Goal: Task Accomplishment & Management: Complete application form

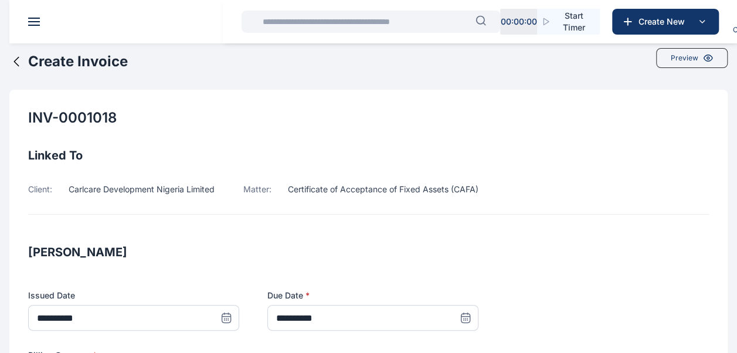
click at [13, 62] on icon at bounding box center [16, 62] width 14 height 14
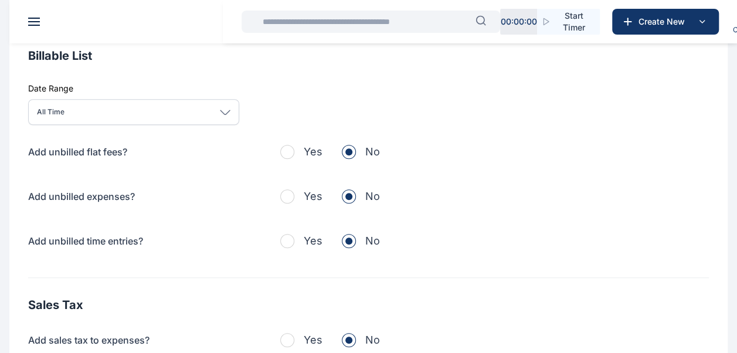
scroll to position [474, 0]
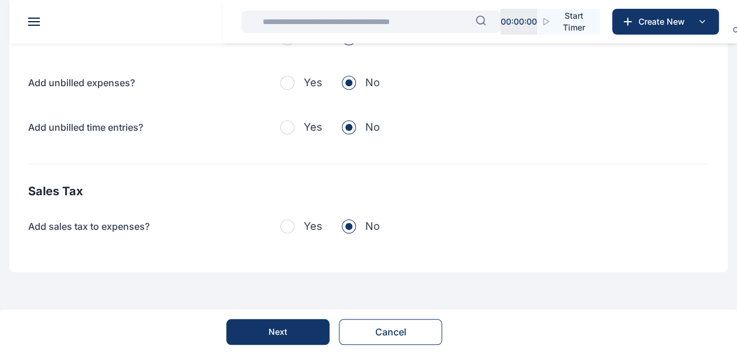
click at [395, 327] on button "Cancel" at bounding box center [390, 332] width 103 height 26
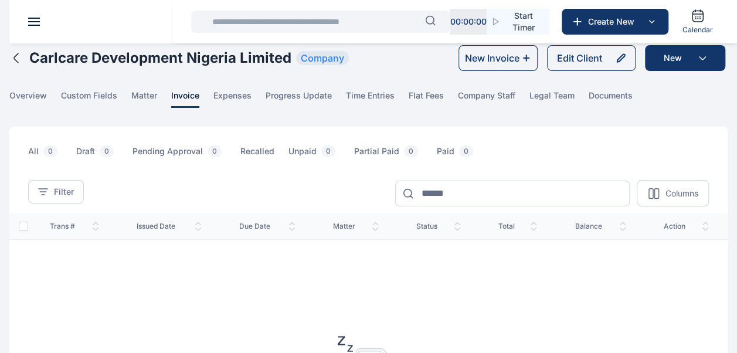
click at [13, 58] on icon "button" at bounding box center [16, 58] width 14 height 14
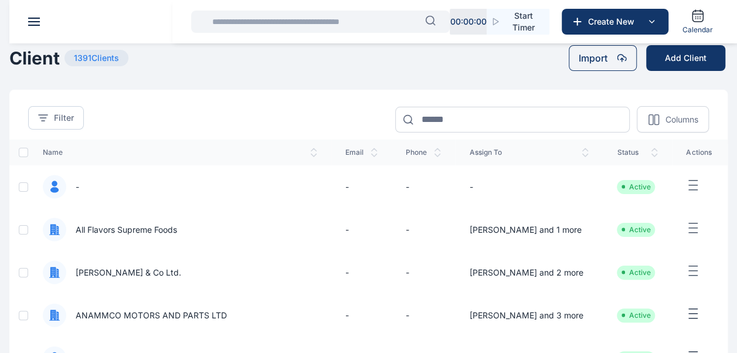
click at [25, 23] on header at bounding box center [377, 21] width 737 height 43
click at [35, 22] on span at bounding box center [34, 21] width 12 height 1
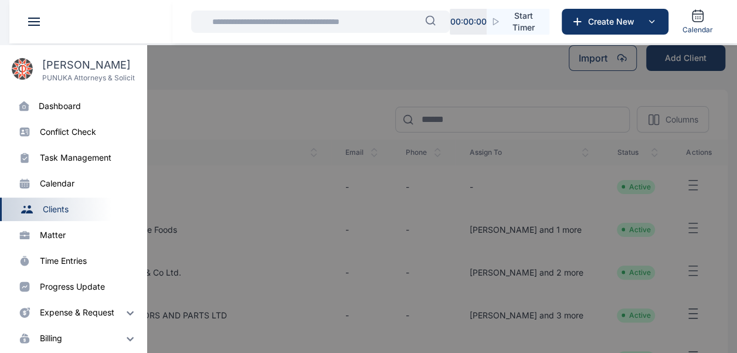
click at [76, 109] on div "dashboard" at bounding box center [60, 106] width 42 height 12
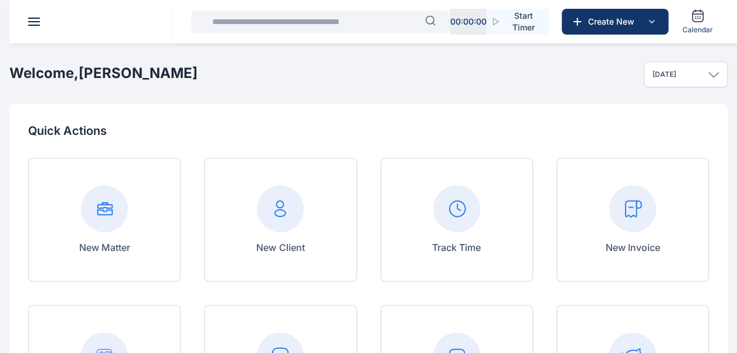
click at [634, 223] on rect at bounding box center [633, 208] width 47 height 47
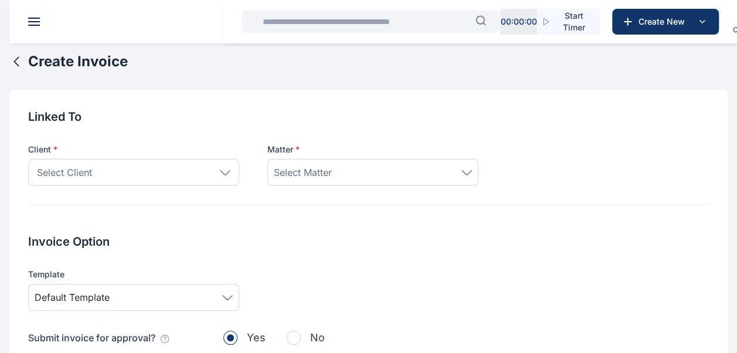
click at [234, 174] on div "Select Client" at bounding box center [133, 172] width 211 height 27
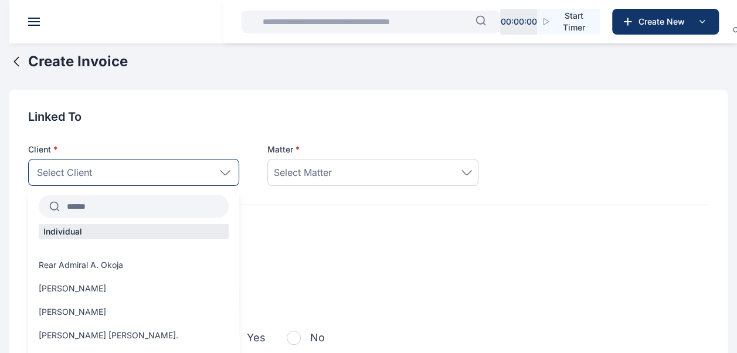
click at [113, 206] on input "text" at bounding box center [144, 206] width 169 height 21
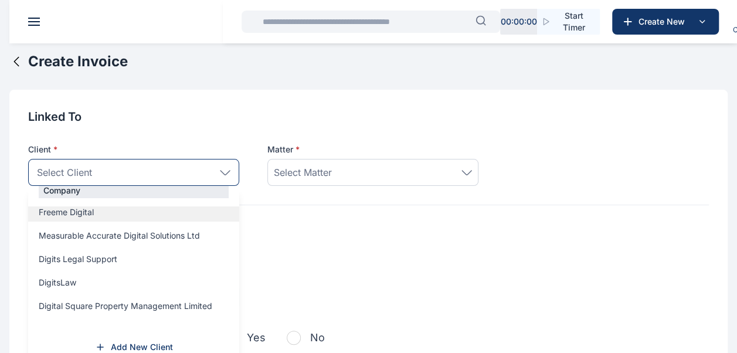
scroll to position [62, 0]
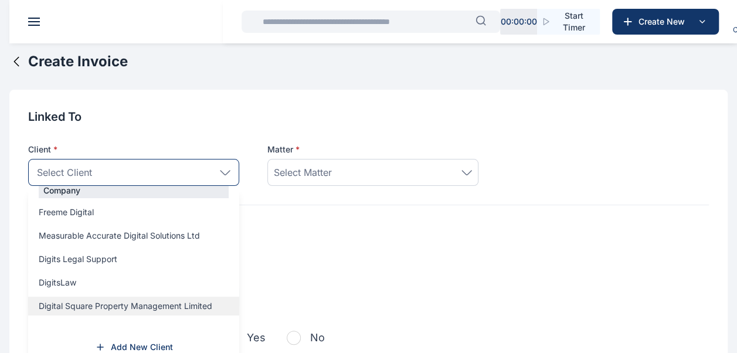
type input "*****"
click at [100, 303] on span "Digital Square Property Management Limited" at bounding box center [126, 306] width 174 height 12
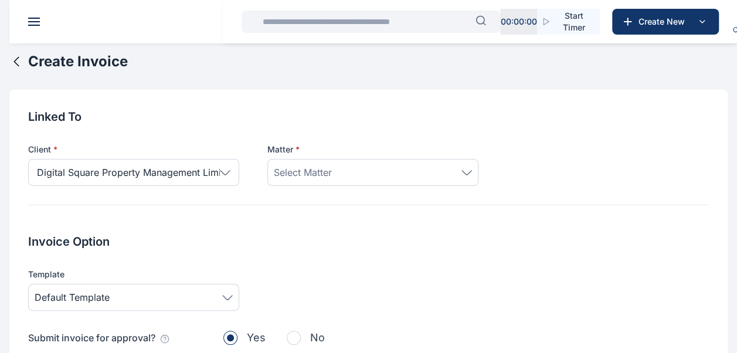
click at [341, 173] on div "Select Matter" at bounding box center [373, 172] width 198 height 14
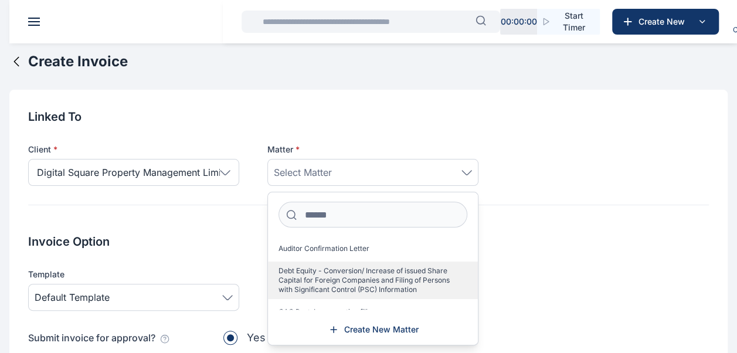
scroll to position [47, 0]
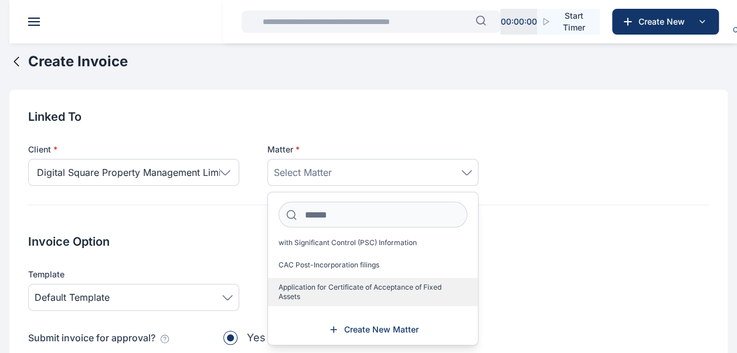
click at [347, 291] on span "Application for Certificate of Acceptance of Fixed Assets" at bounding box center [369, 292] width 180 height 19
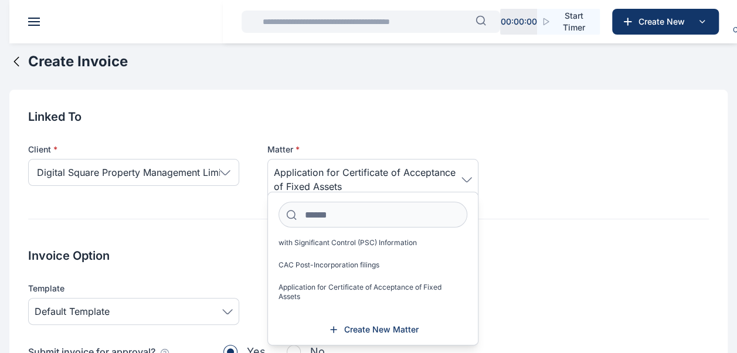
click at [647, 190] on div "Client * Digital Square Property Management Limited ***** Individual Company Fr…" at bounding box center [368, 162] width 681 height 75
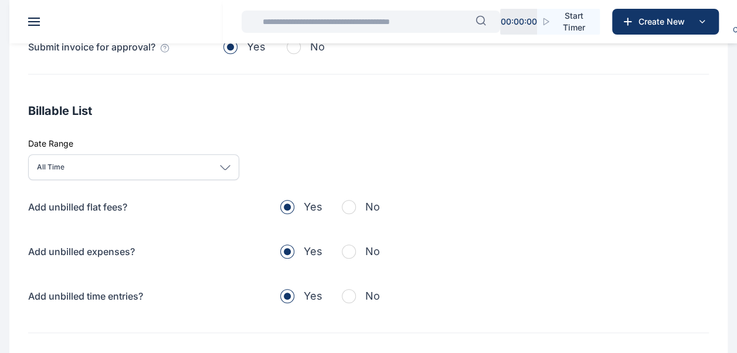
scroll to position [293, 0]
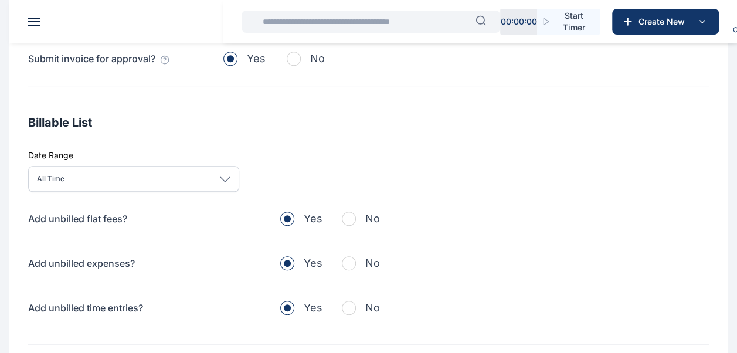
click at [350, 215] on span "button" at bounding box center [349, 219] width 14 height 14
click at [350, 264] on span "button" at bounding box center [349, 263] width 14 height 14
click at [354, 312] on button "No" at bounding box center [361, 308] width 38 height 16
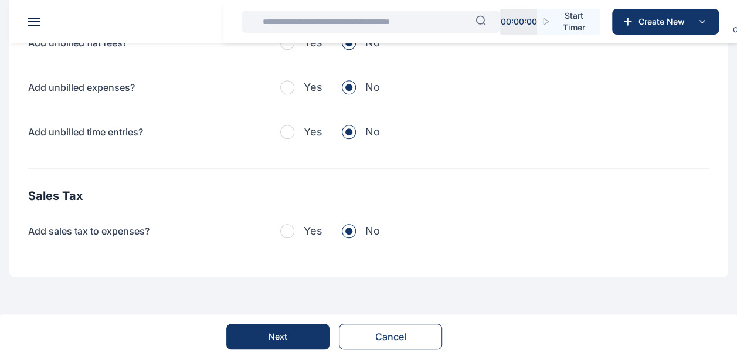
scroll to position [474, 0]
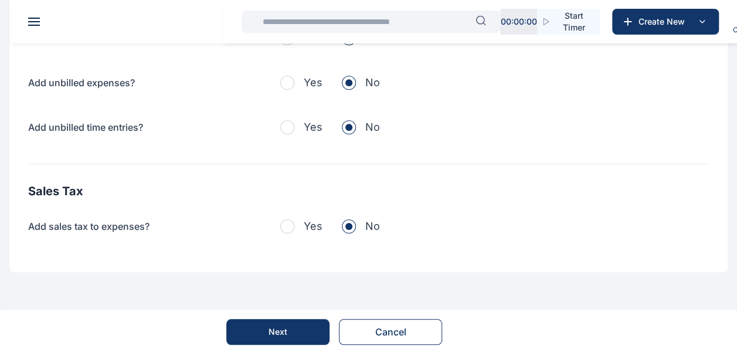
click at [271, 336] on div "Next" at bounding box center [278, 332] width 19 height 12
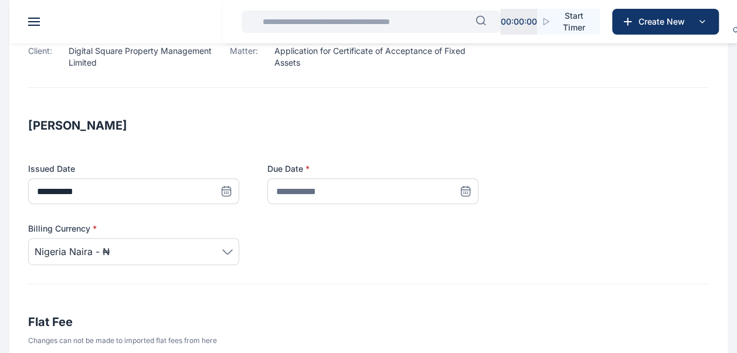
scroll to position [63, 0]
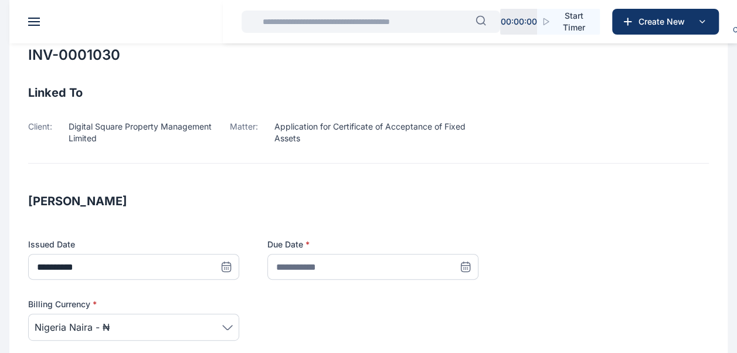
click at [466, 268] on icon at bounding box center [466, 267] width 12 height 12
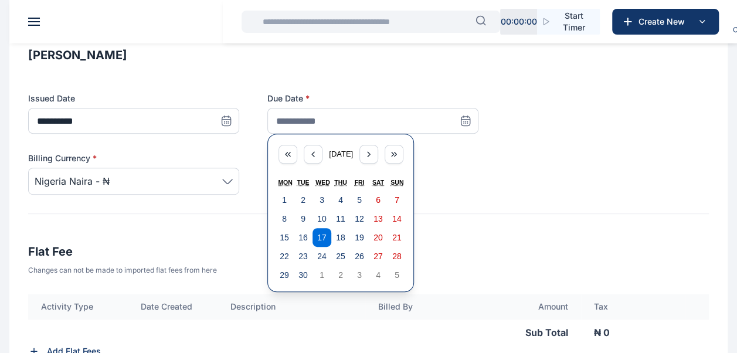
scroll to position [239, 0]
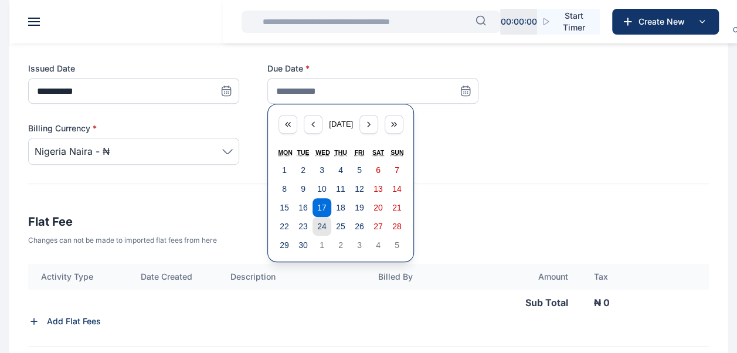
click at [329, 222] on button "24" at bounding box center [322, 226] width 19 height 19
type input "**********"
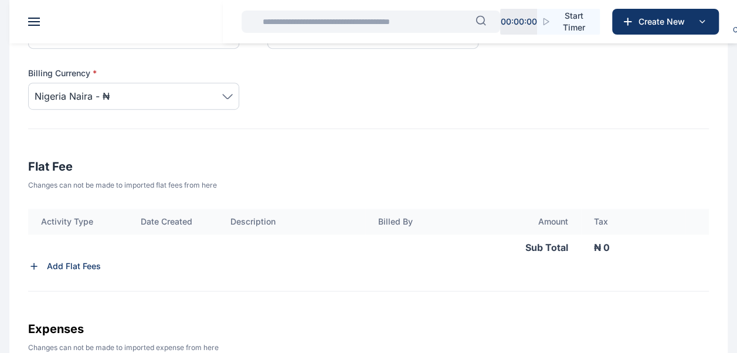
scroll to position [356, 0]
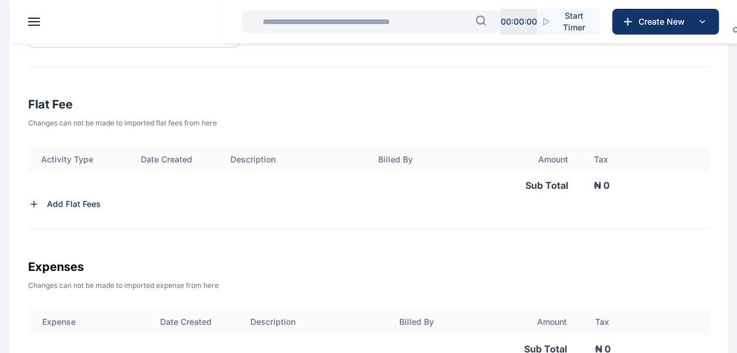
click at [55, 204] on p "Add Flat Fees" at bounding box center [74, 204] width 54 height 12
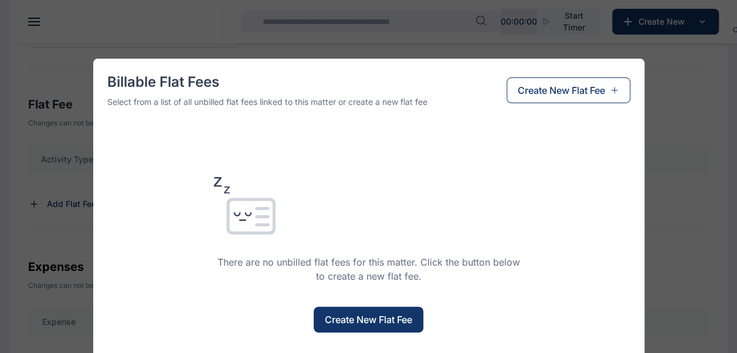
click at [350, 323] on span "Create New Flat Fee" at bounding box center [368, 320] width 87 height 14
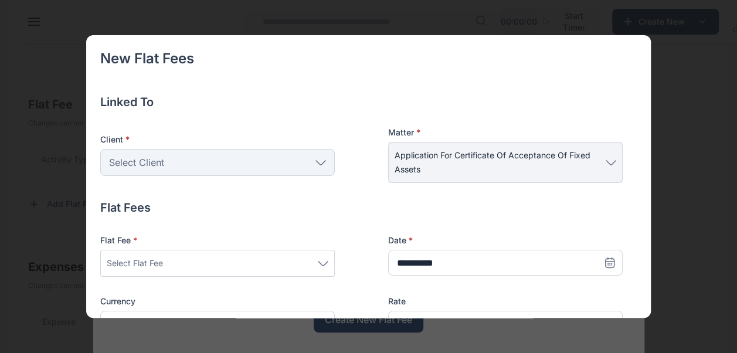
scroll to position [117, 0]
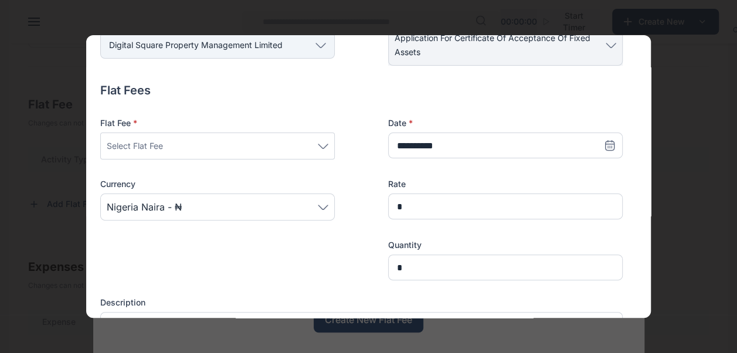
click at [317, 141] on div "Select Flat Fee" at bounding box center [218, 146] width 222 height 14
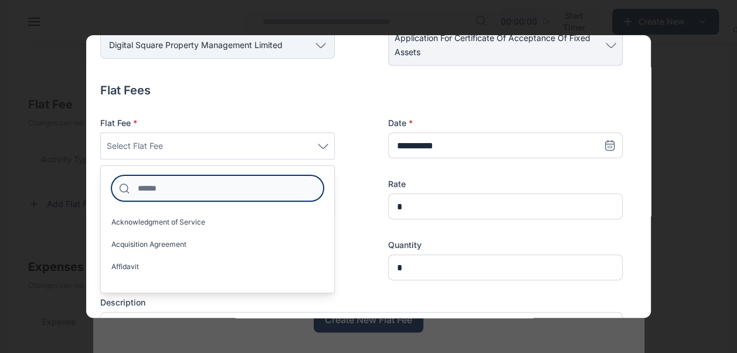
click at [210, 188] on input at bounding box center [217, 188] width 212 height 26
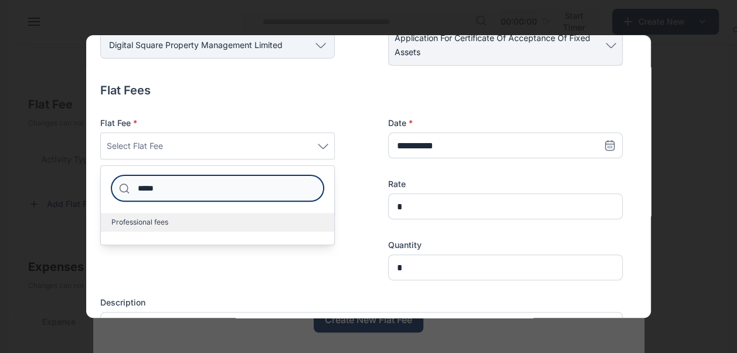
type input "*****"
click at [200, 214] on label "Professional fees" at bounding box center [218, 222] width 234 height 19
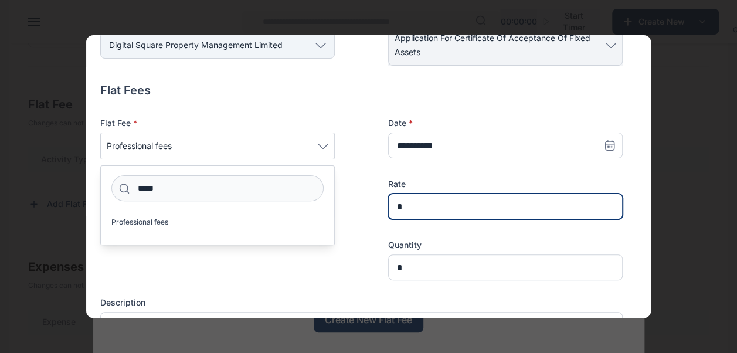
click at [434, 211] on input "*" at bounding box center [505, 207] width 235 height 26
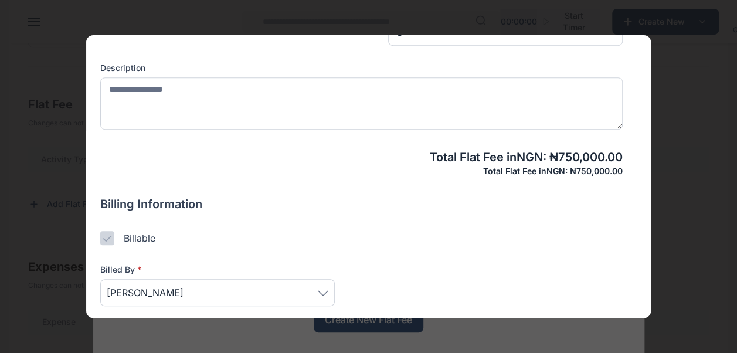
scroll to position [293, 0]
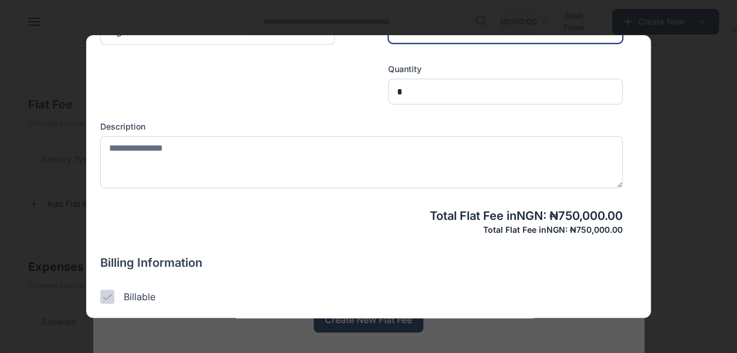
type input "*******"
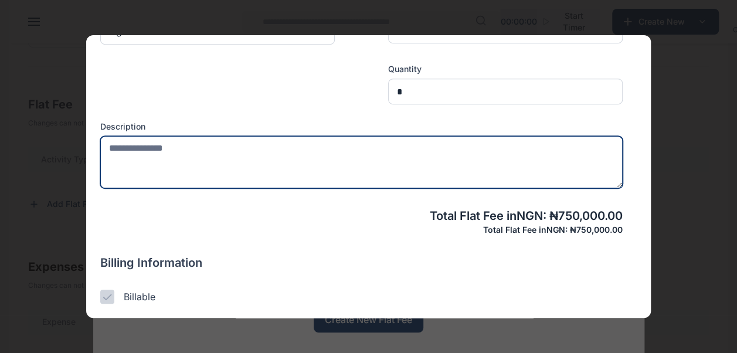
click at [120, 165] on textarea at bounding box center [361, 162] width 523 height 52
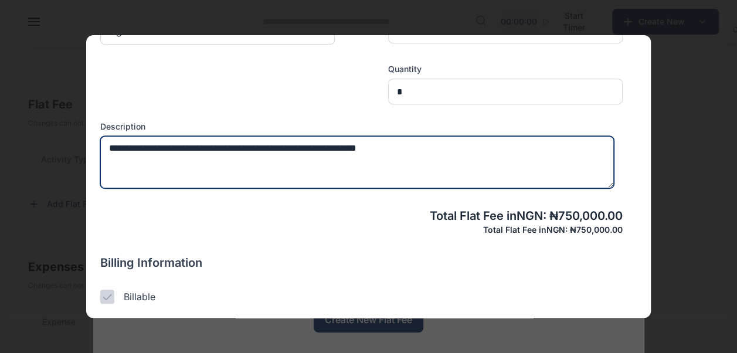
type textarea "**********"
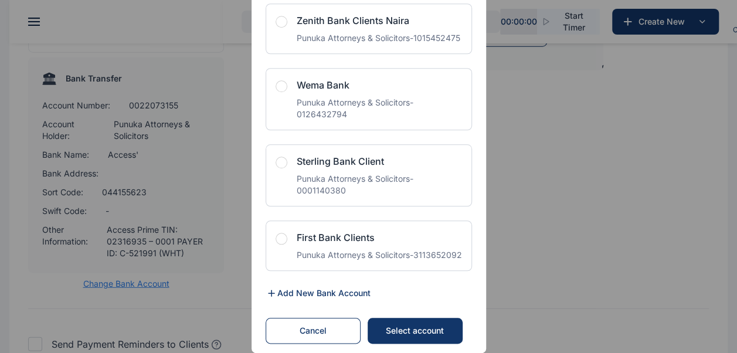
scroll to position [2849, 0]
click at [410, 331] on div "Select account" at bounding box center [415, 331] width 72 height 12
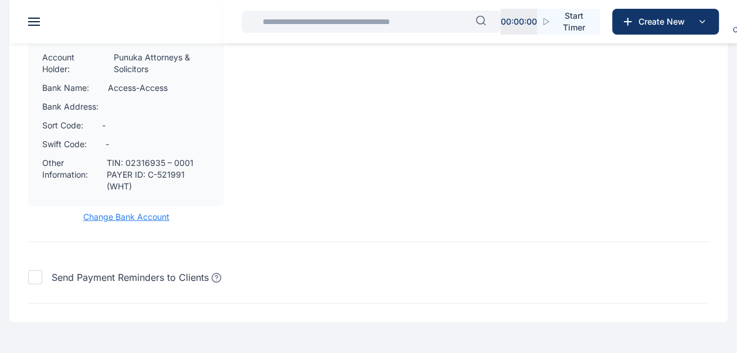
scroll to position [1584, 0]
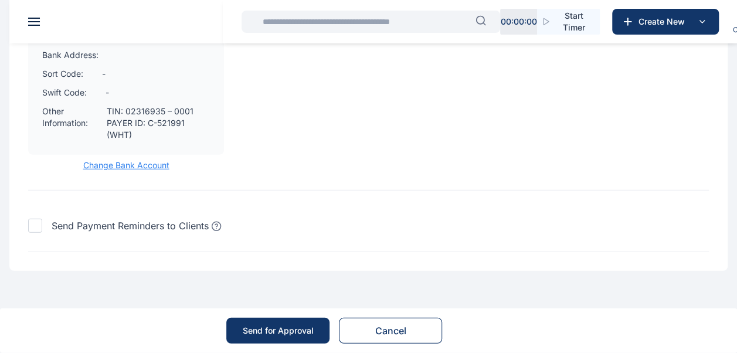
click at [273, 328] on div "Send for Approval" at bounding box center [278, 331] width 71 height 12
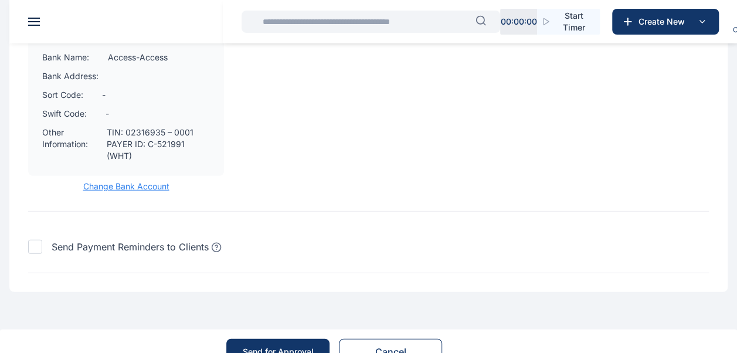
scroll to position [1599, 0]
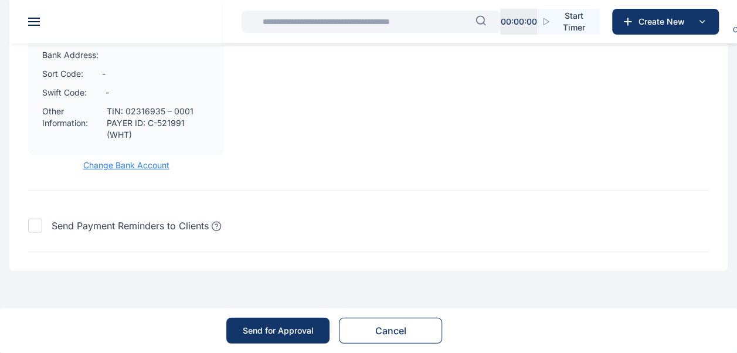
click at [278, 333] on div "Send for Approval" at bounding box center [278, 331] width 71 height 12
click at [268, 327] on div "Send for Approval" at bounding box center [278, 331] width 71 height 12
click at [272, 333] on div "Send for Approval" at bounding box center [278, 331] width 71 height 12
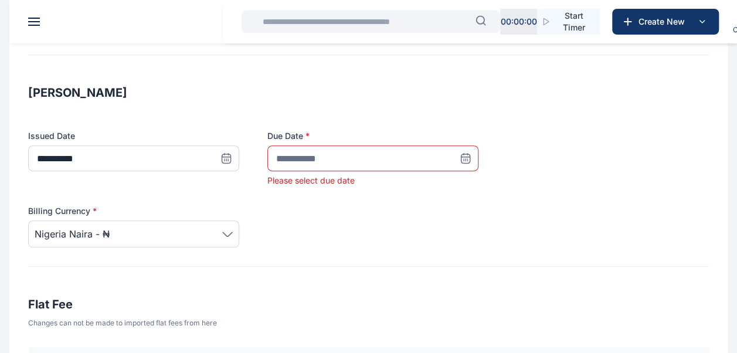
scroll to position [133, 0]
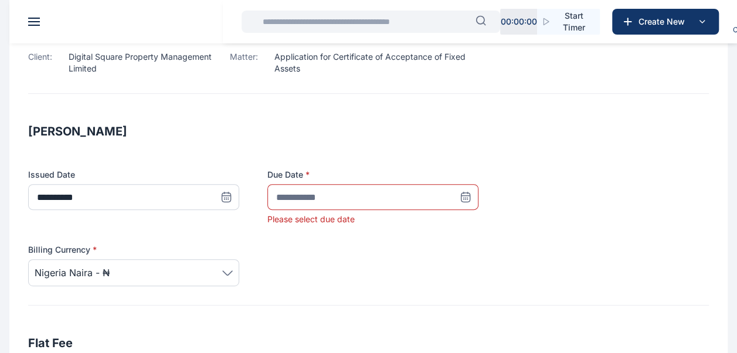
click at [469, 195] on icon at bounding box center [466, 197] width 12 height 12
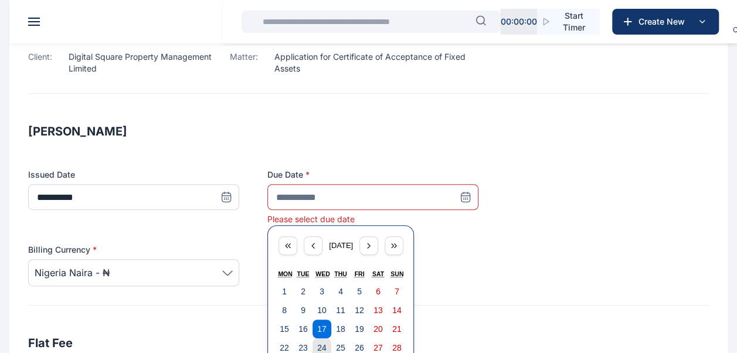
click at [324, 343] on abbr "24" at bounding box center [321, 347] width 9 height 9
type input "**********"
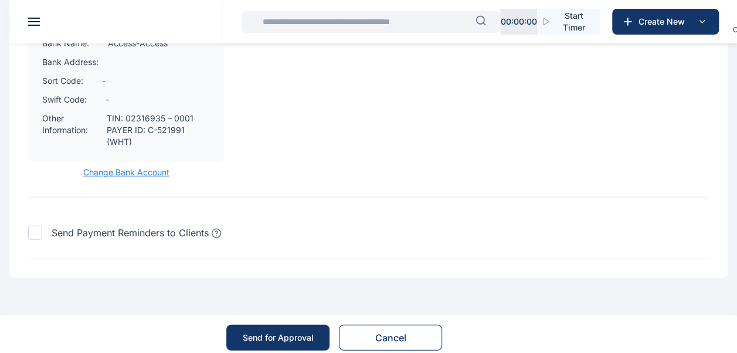
scroll to position [1584, 0]
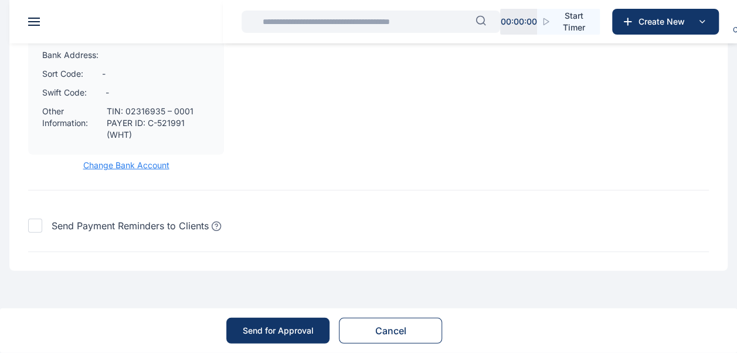
click at [299, 330] on div "Send for Approval" at bounding box center [278, 331] width 71 height 12
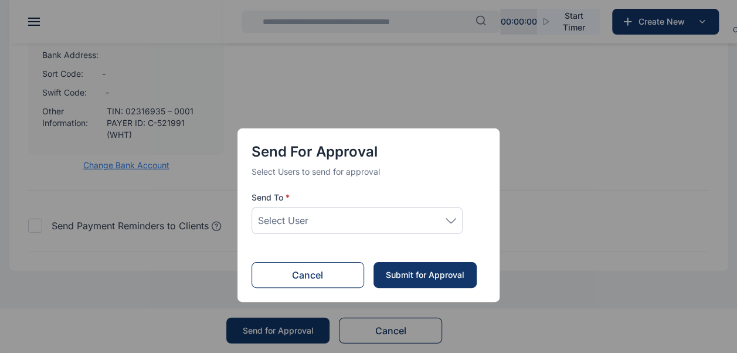
click at [334, 222] on div "Select User" at bounding box center [357, 221] width 198 height 14
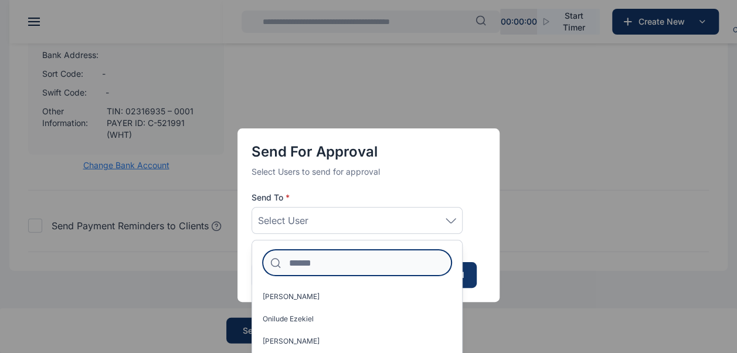
click at [311, 268] on input at bounding box center [357, 263] width 189 height 26
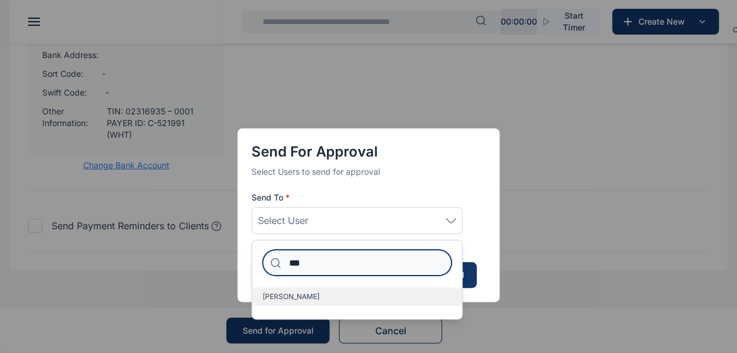
type input "***"
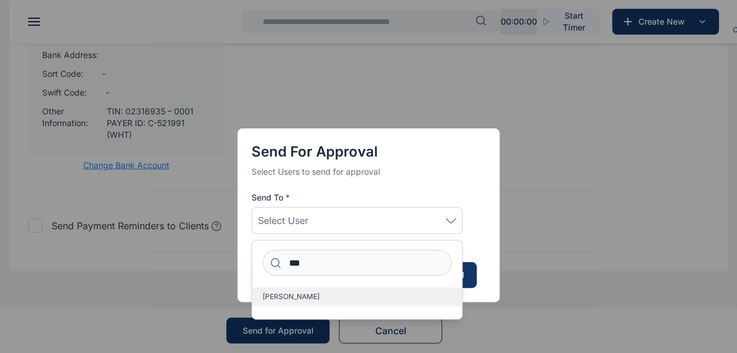
click at [304, 297] on span "Idigbe Elizabeth" at bounding box center [291, 296] width 57 height 9
click at [292, 295] on span "Idigbe Elizabeth" at bounding box center [291, 296] width 57 height 9
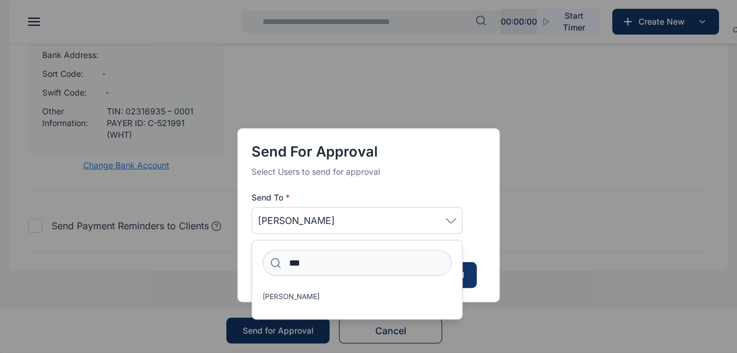
click at [490, 226] on div "Send for Approval Select Users to send for approval Send To * Idigbe Elizabeth …" at bounding box center [369, 215] width 262 height 174
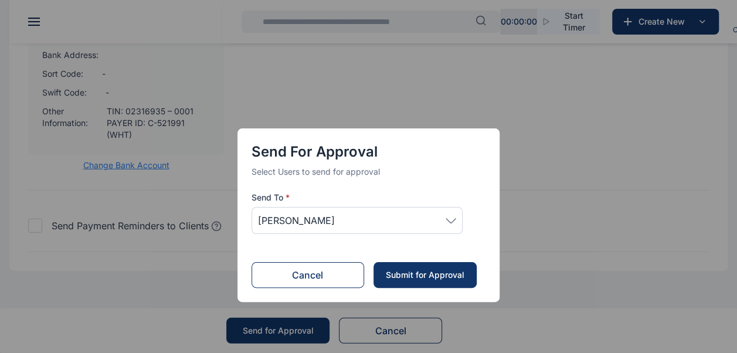
click at [421, 279] on div "Submit for Approval" at bounding box center [425, 275] width 80 height 12
